Goal: Navigation & Orientation: Find specific page/section

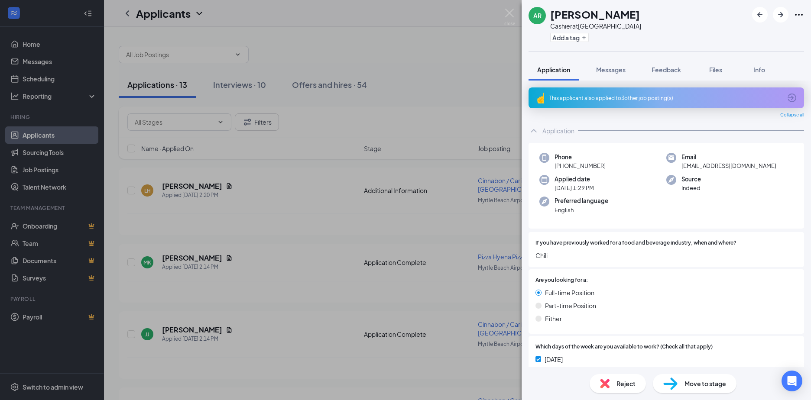
click at [483, 59] on div "AR [PERSON_NAME] at [PERSON_NAME][GEOGRAPHIC_DATA] Add a tag Application Messag…" at bounding box center [405, 200] width 811 height 400
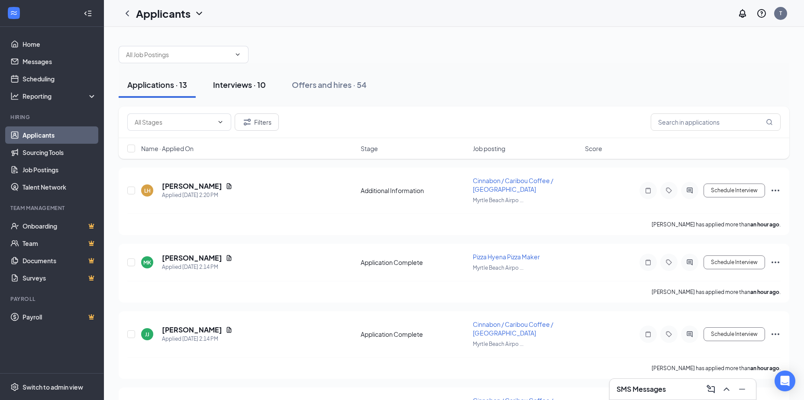
click at [246, 87] on div "Interviews · 10" at bounding box center [239, 84] width 53 height 11
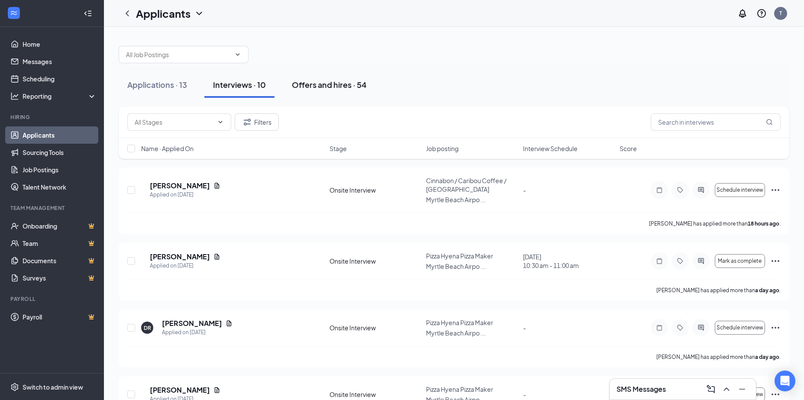
click at [326, 87] on div "Offers and hires · 54" at bounding box center [329, 84] width 75 height 11
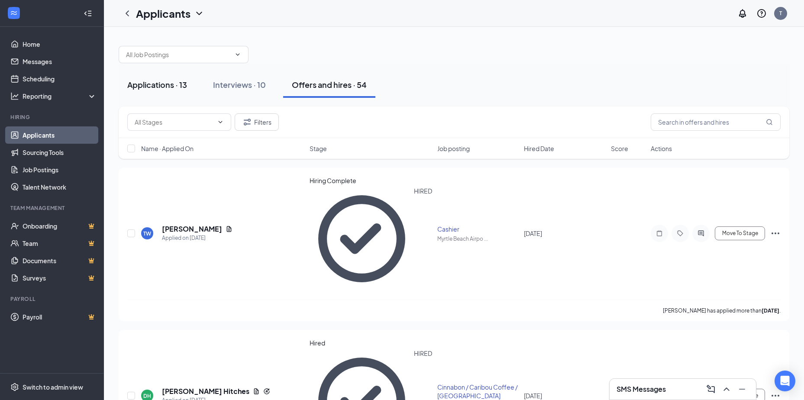
click at [172, 84] on div "Applications · 13" at bounding box center [157, 84] width 60 height 11
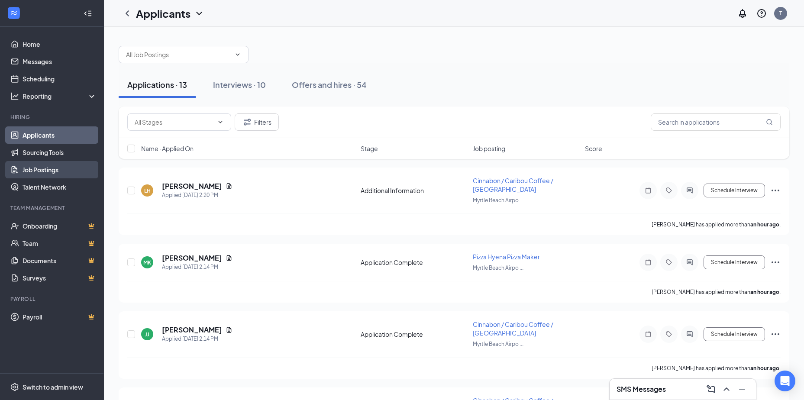
click at [52, 167] on link "Job Postings" at bounding box center [60, 169] width 74 height 17
